Goal: Transaction & Acquisition: Download file/media

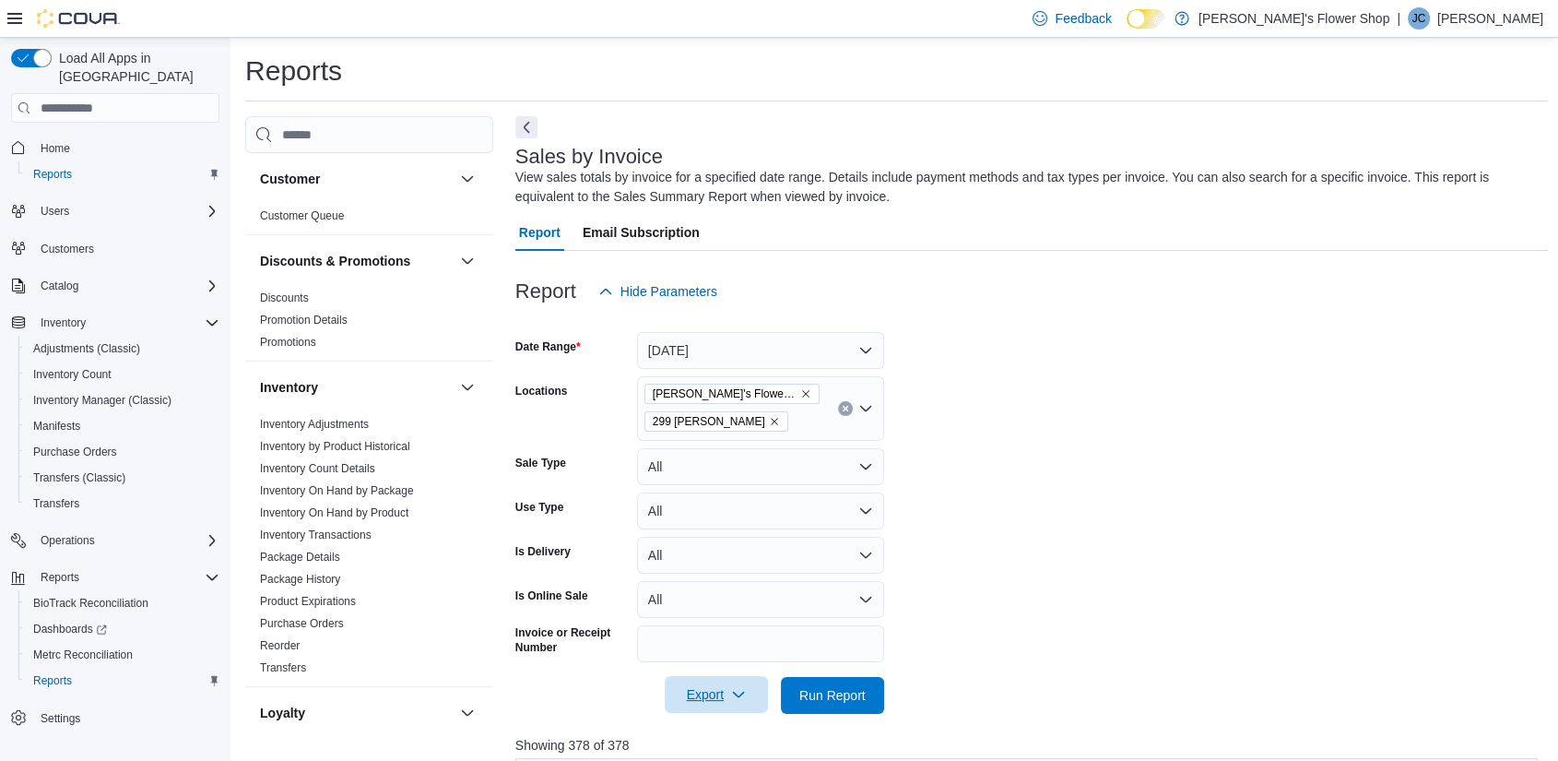
click at [691, 707] on span "Export" at bounding box center [716, 694] width 81 height 37
click at [725, 583] on span "Export to Excel" at bounding box center [719, 584] width 83 height 15
